Goal: Transaction & Acquisition: Subscribe to service/newsletter

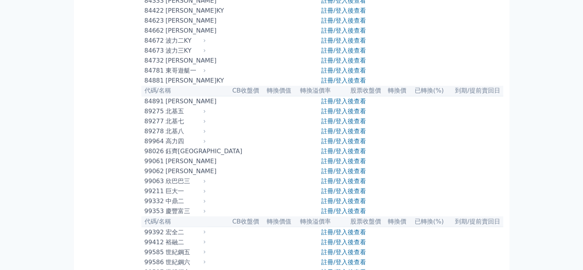
scroll to position [3973, 0]
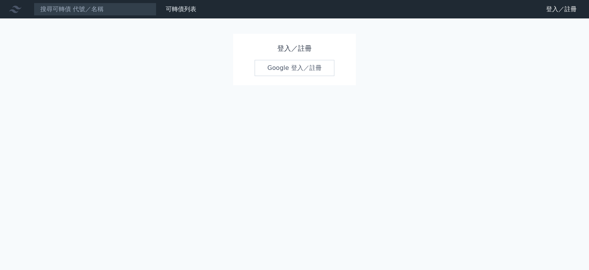
click at [303, 69] on link "Google 登入／註冊" at bounding box center [295, 68] width 80 height 16
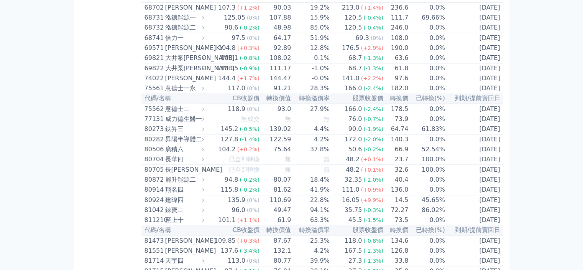
scroll to position [3937, 0]
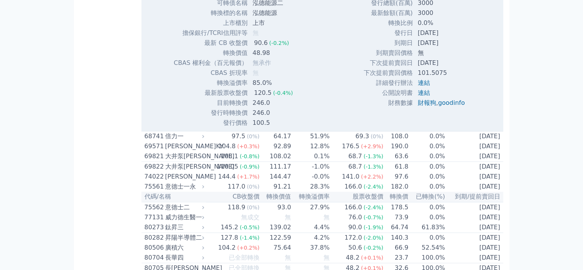
scroll to position [4116, 0]
